Goal: Transaction & Acquisition: Purchase product/service

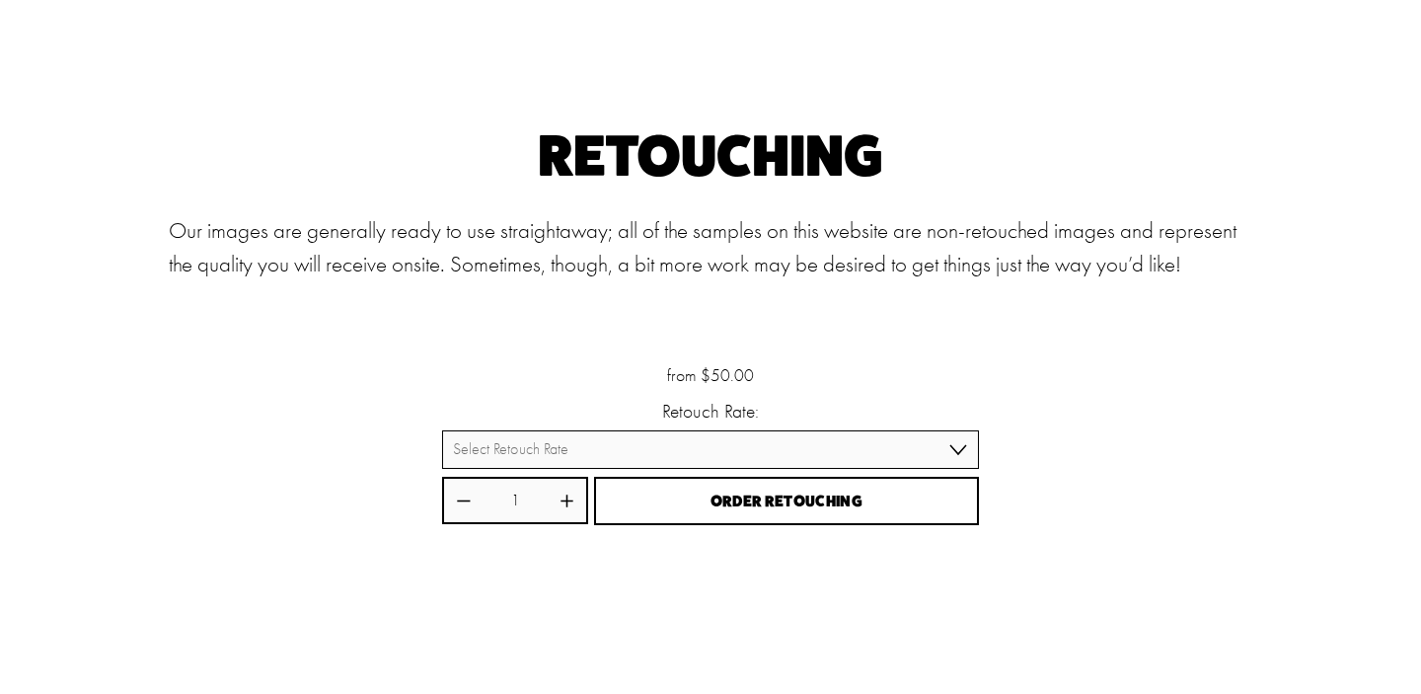
scroll to position [14, 0]
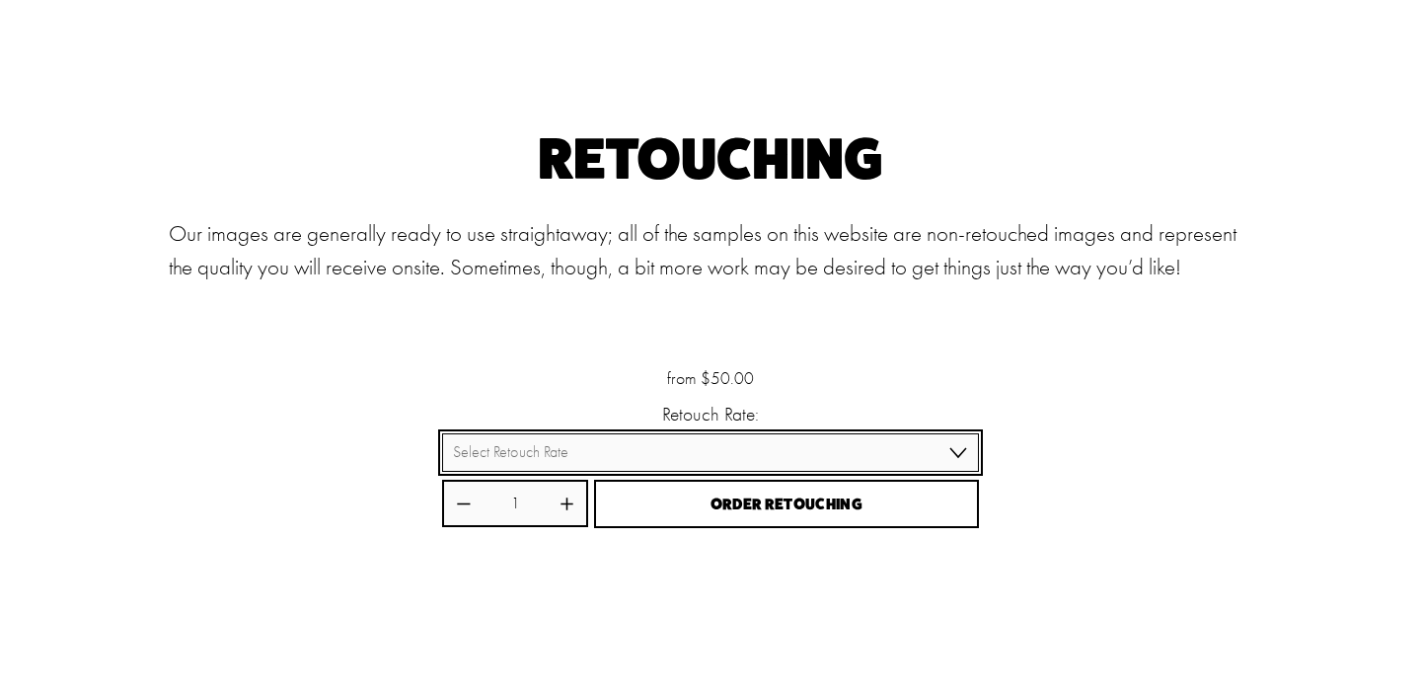
click at [741, 453] on select "Select Retouch Rate Individual Rate ($50/image) 4 Images ($150) 8 Images ($200)" at bounding box center [710, 452] width 536 height 38
select select "Individual Rate ($50/image)"
click at [442, 433] on select "Select Retouch Rate Individual Rate ($50/image) 4 Images ($150) 8 Images ($200)" at bounding box center [710, 452] width 536 height 38
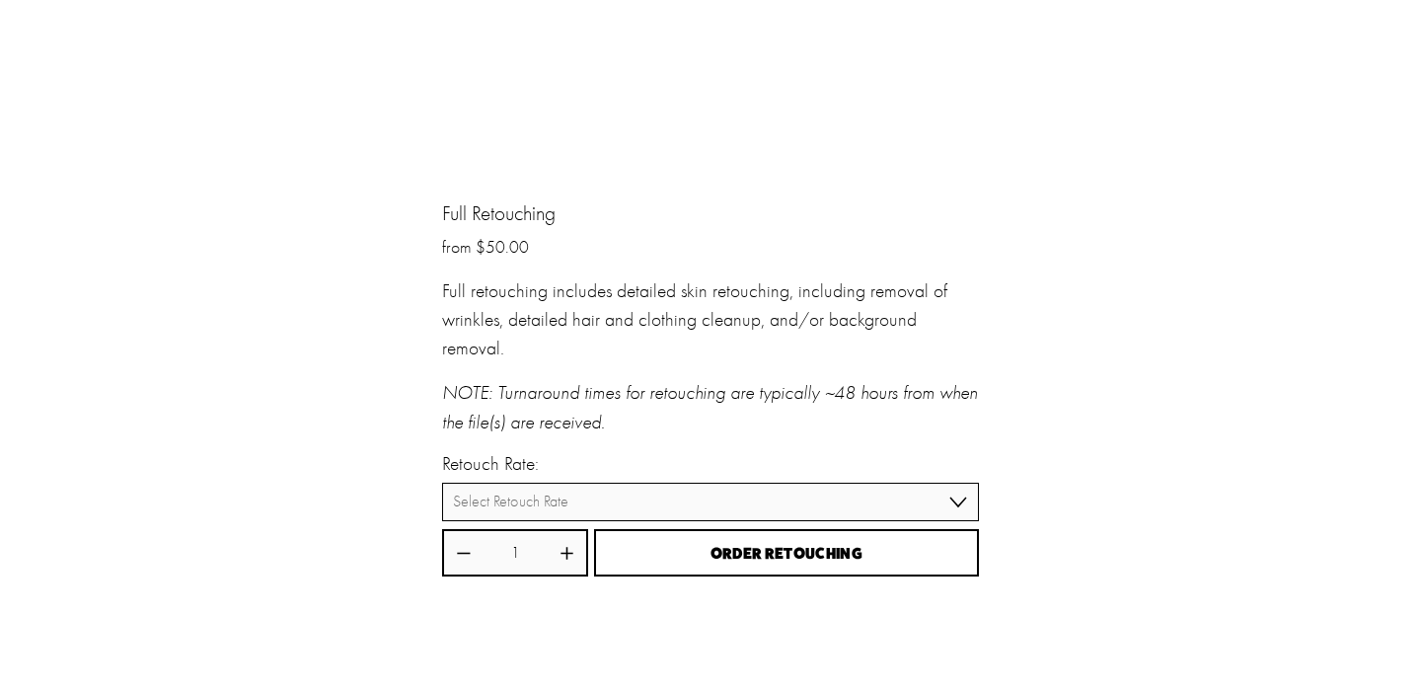
scroll to position [2759, 0]
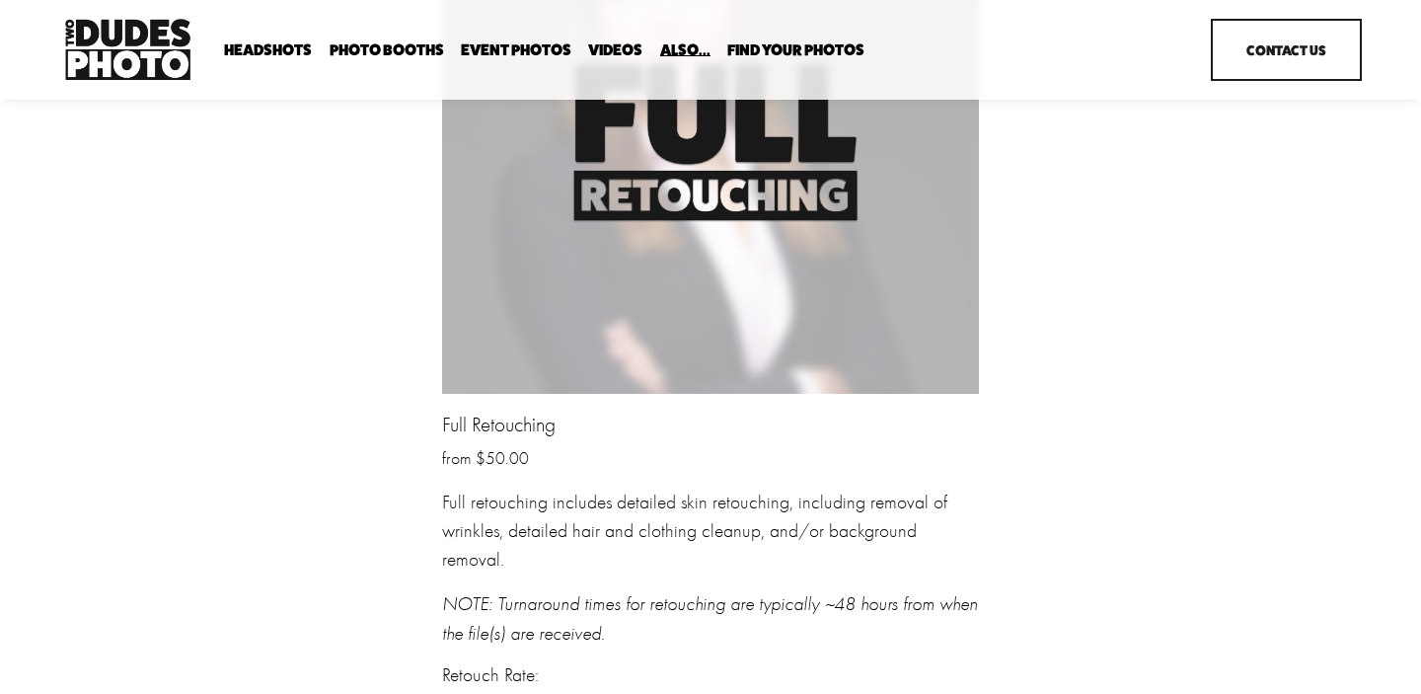
click at [731, 207] on img at bounding box center [710, 126] width 536 height 536
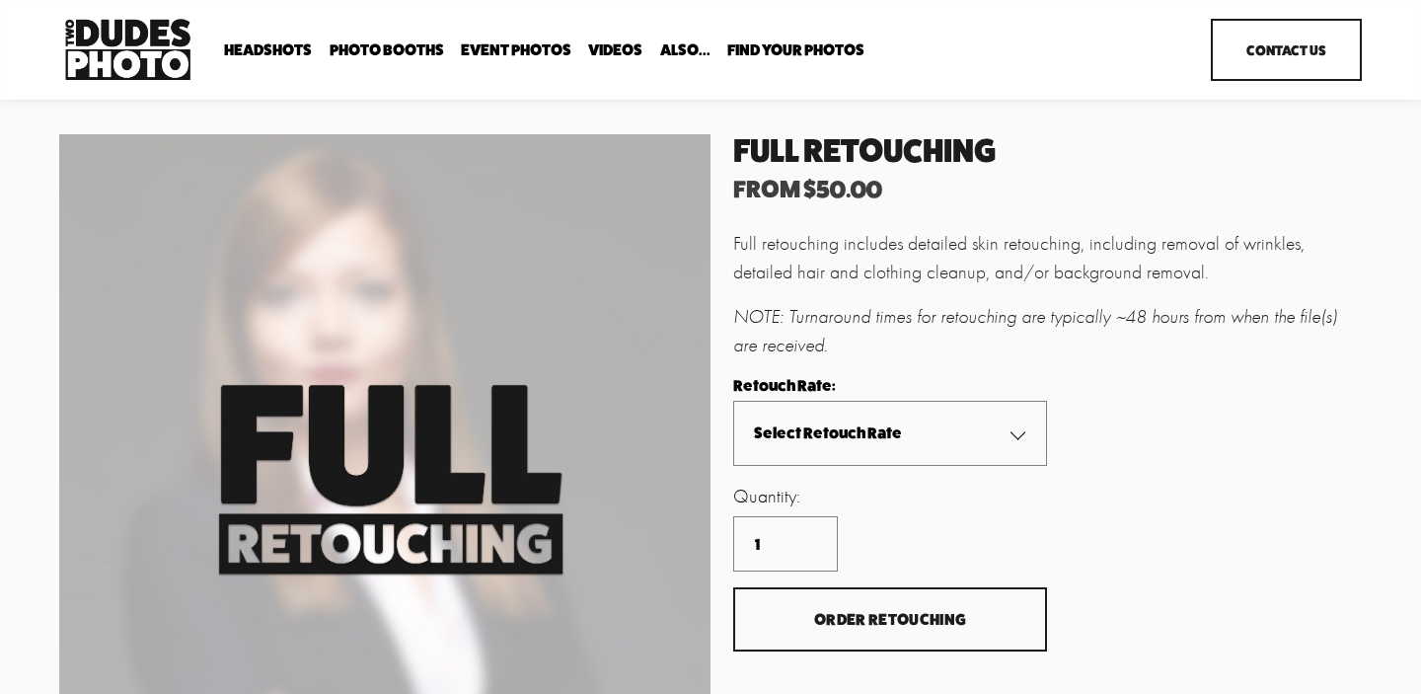
scroll to position [17, 0]
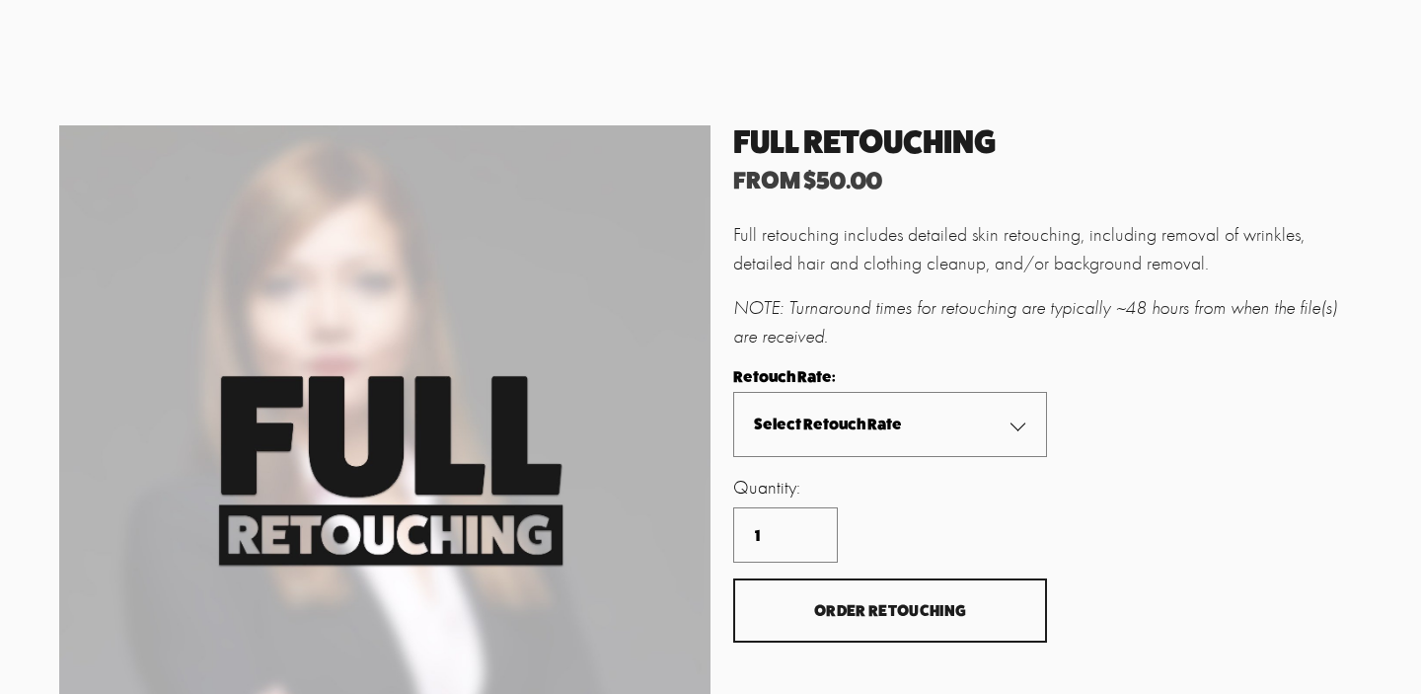
click at [847, 434] on select "Select Retouch Rate Individual Rate ($50/image) 4 Images ($150) 8 Images ($200)" at bounding box center [890, 424] width 314 height 65
select select "4 Images ($150)"
click at [733, 392] on select "Select Retouch Rate Individual Rate ($50/image) 4 Images ($150) 8 Images ($200)" at bounding box center [890, 424] width 314 height 65
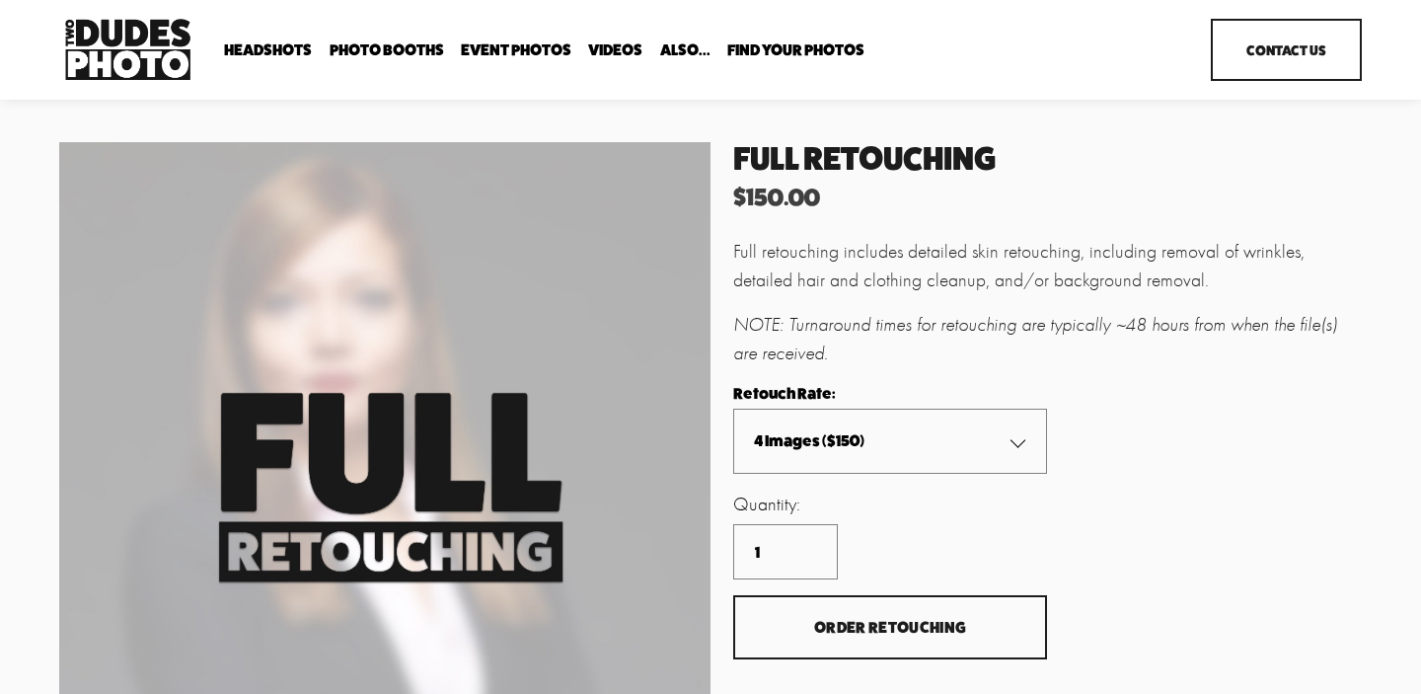
click at [0, 0] on span "Party Booth" at bounding box center [0, 0] width 0 height 0
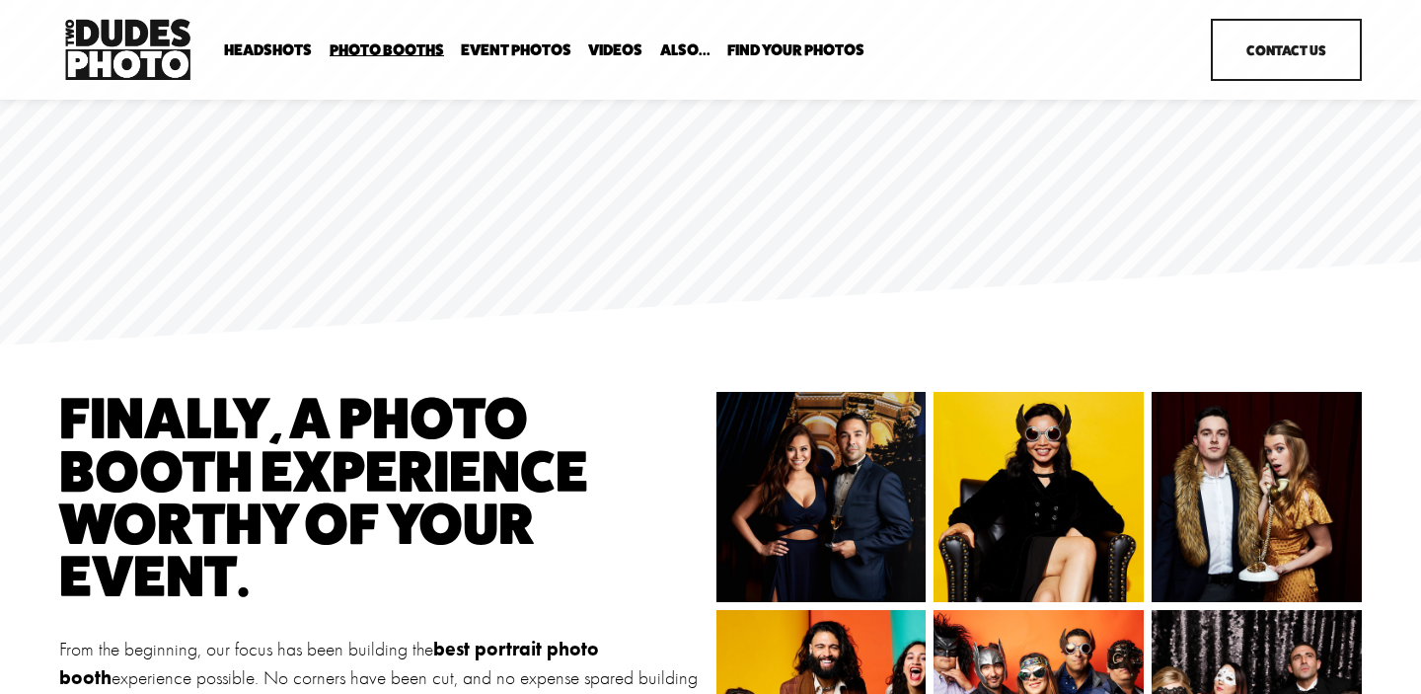
click at [0, 0] on span "Executive / VIP Portraits" at bounding box center [0, 0] width 0 height 0
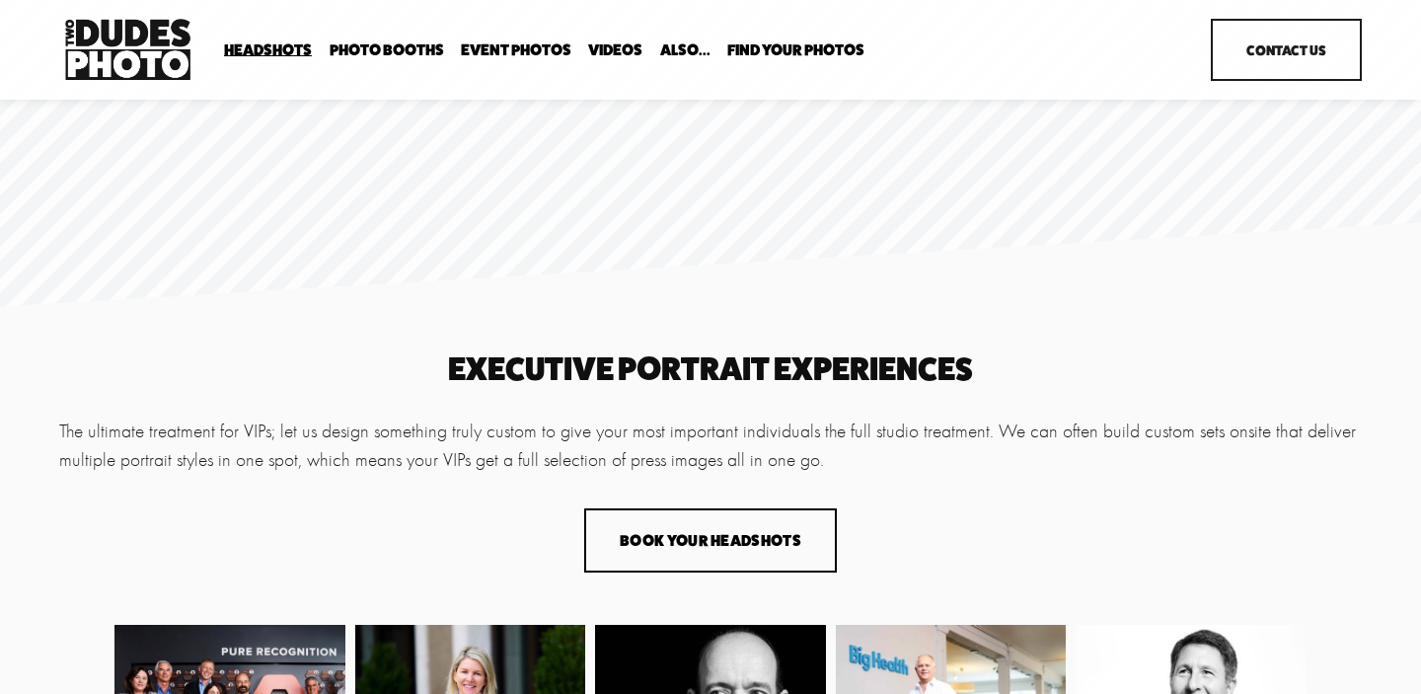
click at [511, 52] on link "Event Photos" at bounding box center [516, 49] width 110 height 19
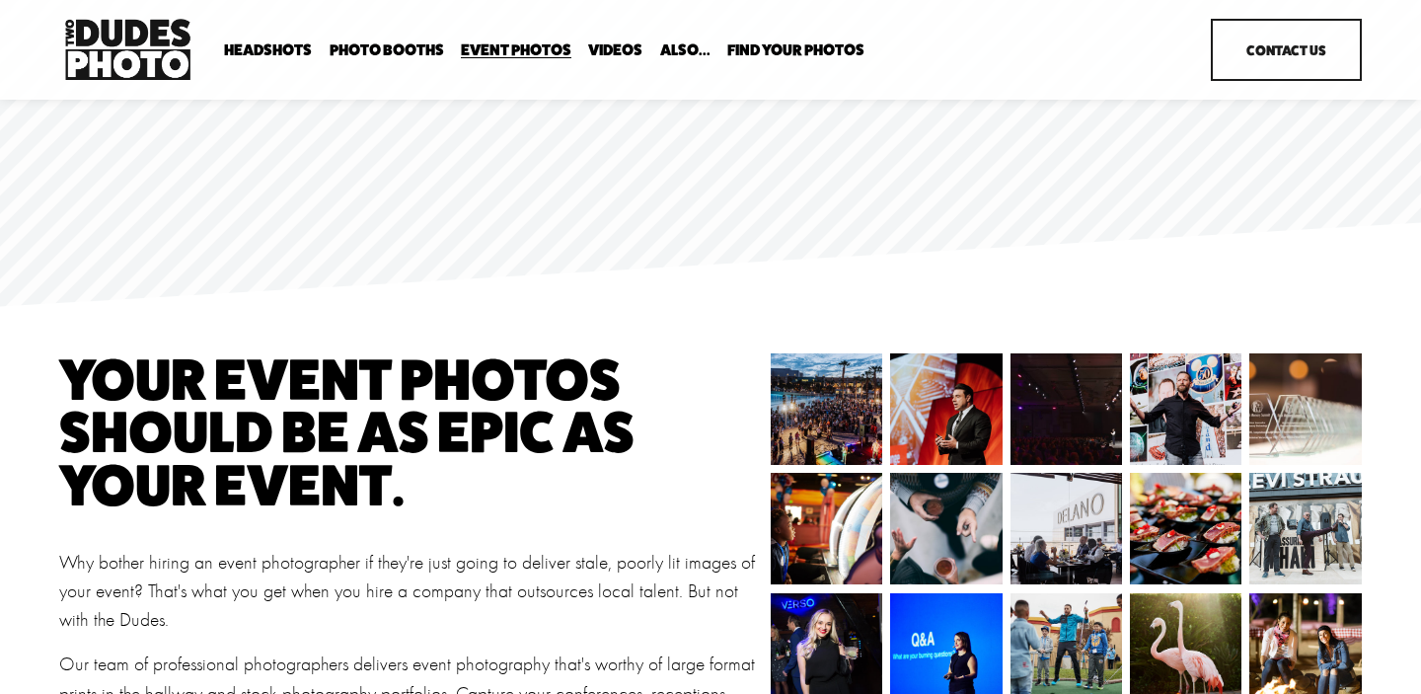
click at [0, 0] on link "Party Booth" at bounding box center [0, 0] width 0 height 0
